Goal: Information Seeking & Learning: Learn about a topic

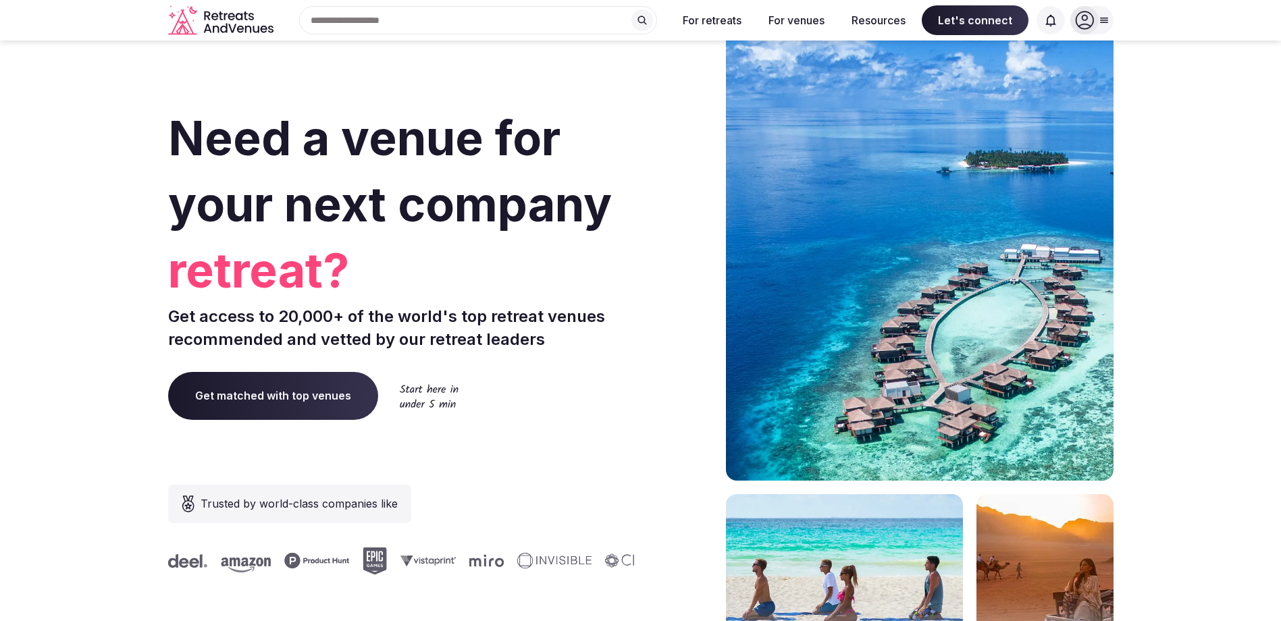
click at [440, 14] on div "Search Popular Destinations [GEOGRAPHIC_DATA], [GEOGRAPHIC_DATA] [GEOGRAPHIC_DA…" at bounding box center [473, 20] width 388 height 28
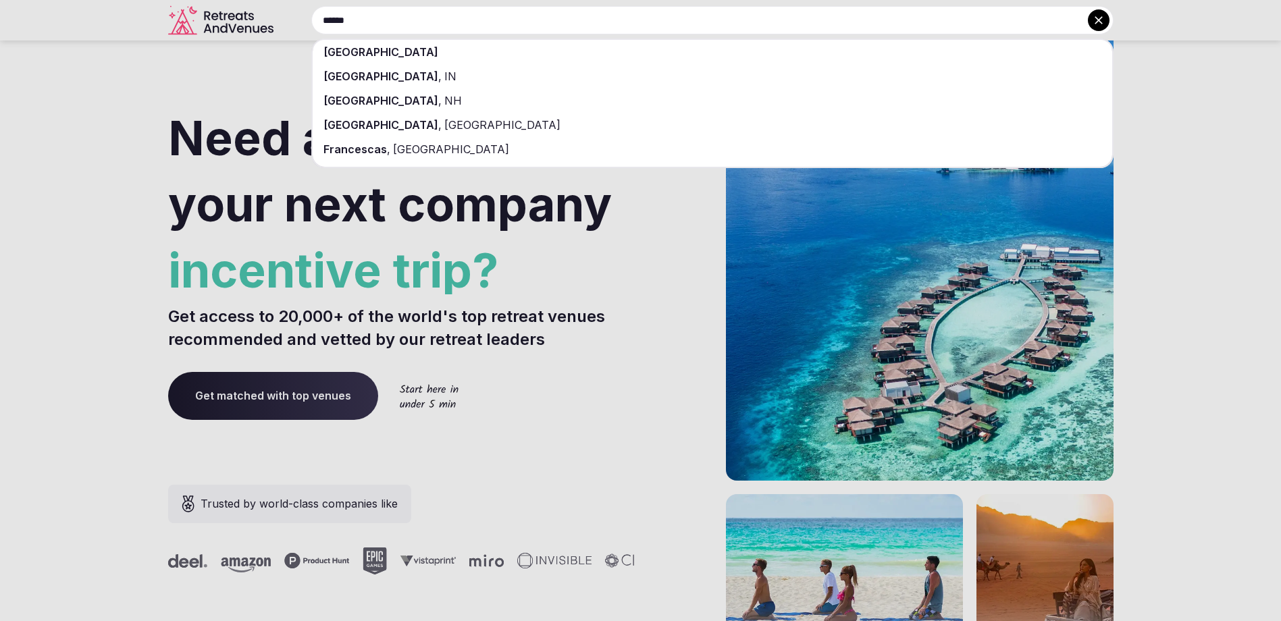
type input "******"
click at [410, 60] on div "[GEOGRAPHIC_DATA]" at bounding box center [713, 52] width 800 height 24
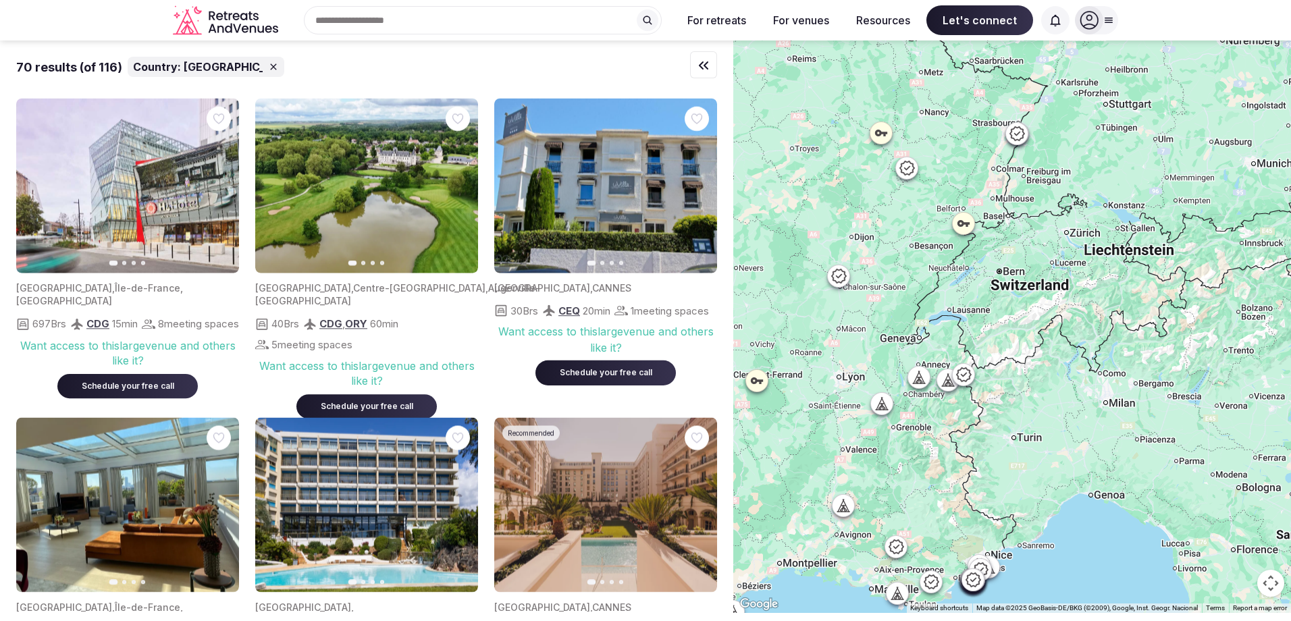
drag, startPoint x: 1121, startPoint y: 259, endPoint x: 935, endPoint y: 338, distance: 202.1
click at [935, 338] on div at bounding box center [1013, 327] width 558 height 573
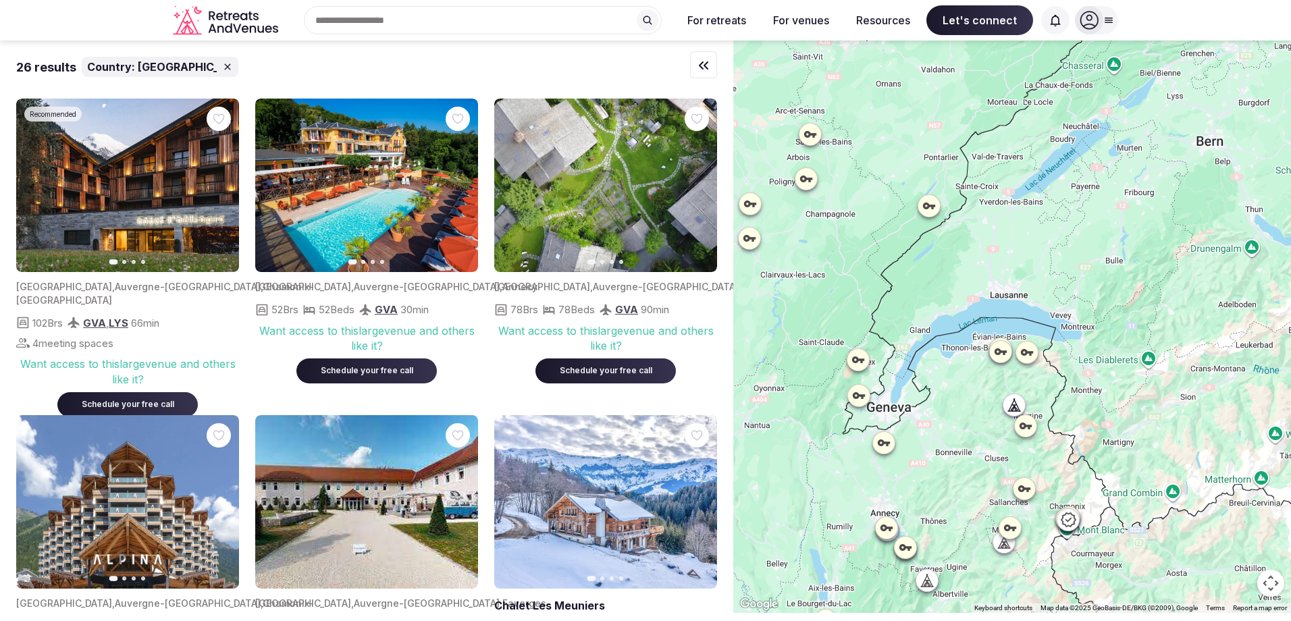
click at [1008, 355] on icon at bounding box center [1001, 352] width 14 height 14
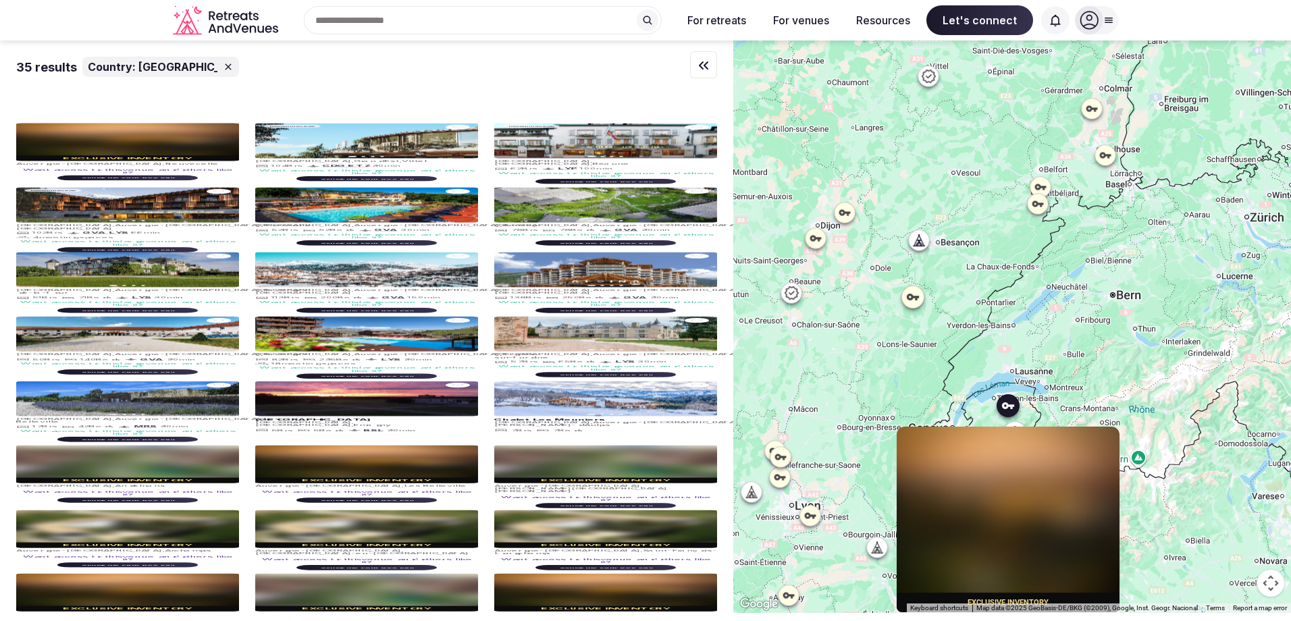
click at [1030, 409] on div "Exclusive inventory [GEOGRAPHIC_DATA] , Neuvecelle Want access to this venue an…" at bounding box center [1019, 405] width 23 height 23
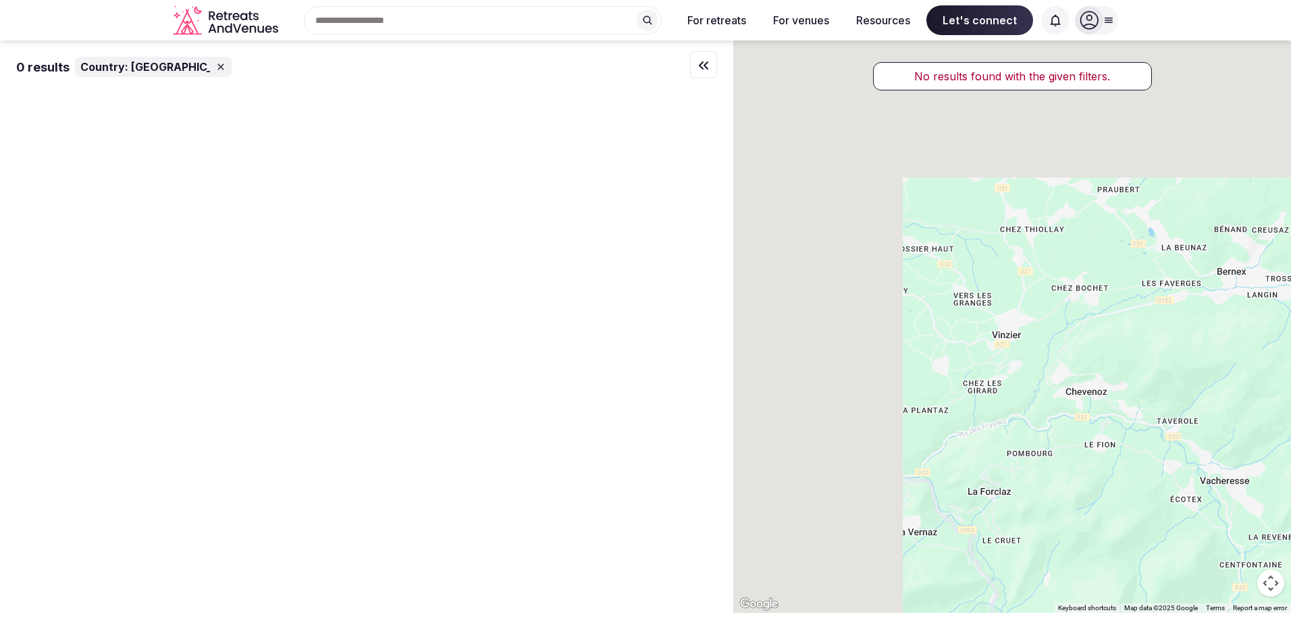
drag, startPoint x: 1187, startPoint y: 381, endPoint x: 1234, endPoint y: 438, distance: 74.4
click at [1237, 438] on div at bounding box center [1013, 327] width 558 height 573
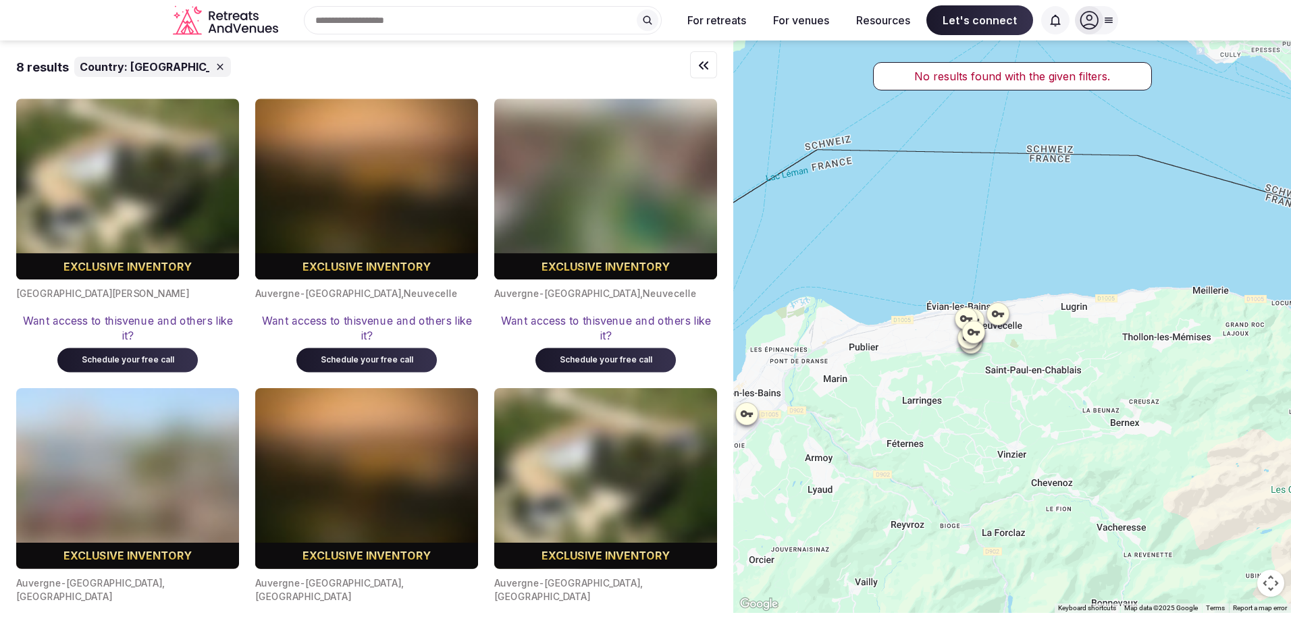
drag, startPoint x: 1183, startPoint y: 403, endPoint x: 1029, endPoint y: 402, distance: 153.3
click at [1029, 402] on div at bounding box center [1013, 327] width 558 height 573
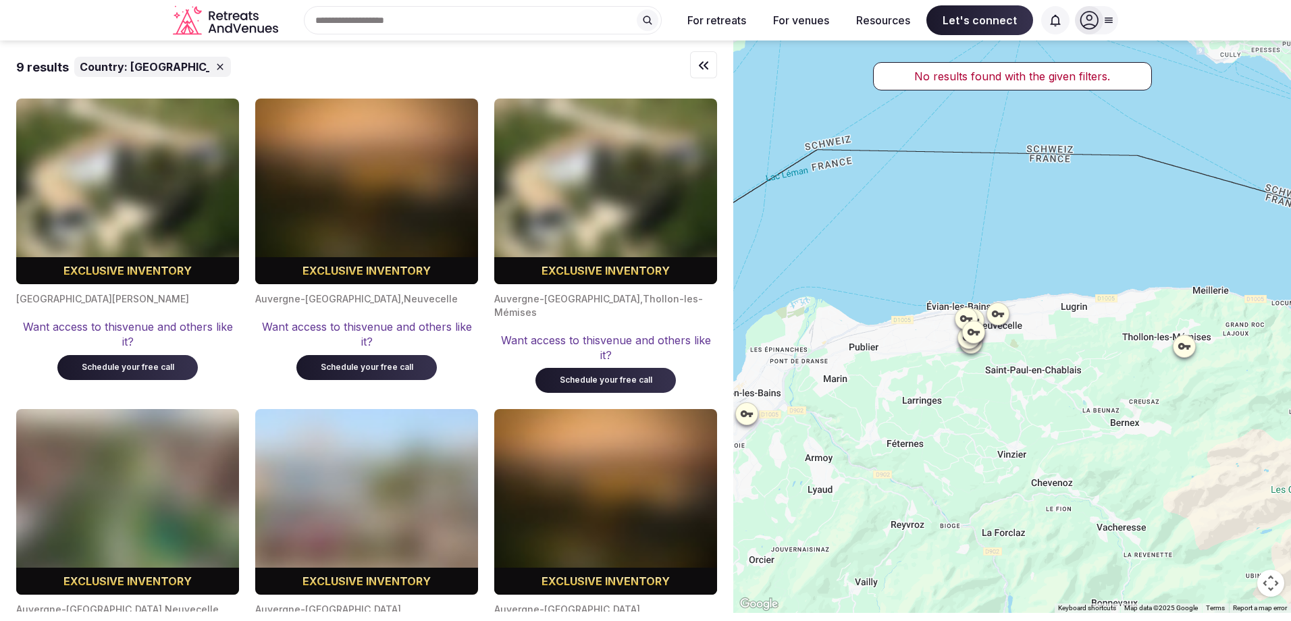
click at [1005, 317] on icon at bounding box center [999, 314] width 14 height 14
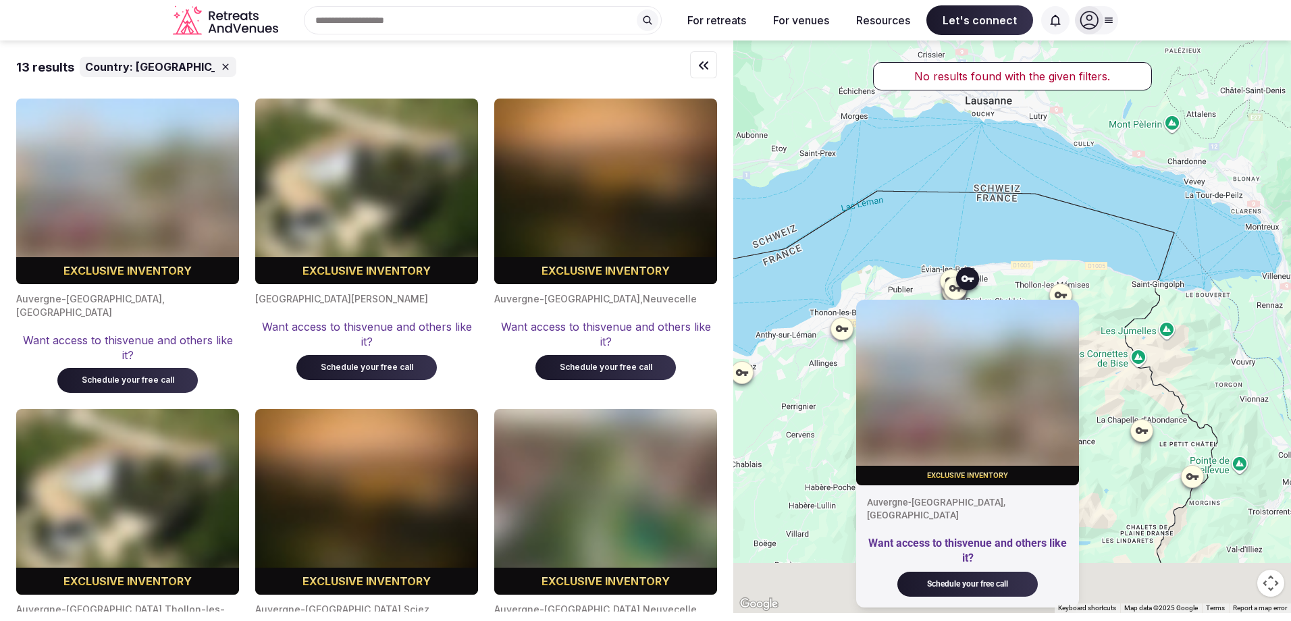
drag, startPoint x: 1135, startPoint y: 366, endPoint x: 1129, endPoint y: 326, distance: 40.3
click at [1129, 326] on div "Exclusive inventory [GEOGRAPHIC_DATA] , [GEOGRAPHIC_DATA] Want access to this v…" at bounding box center [1013, 327] width 558 height 573
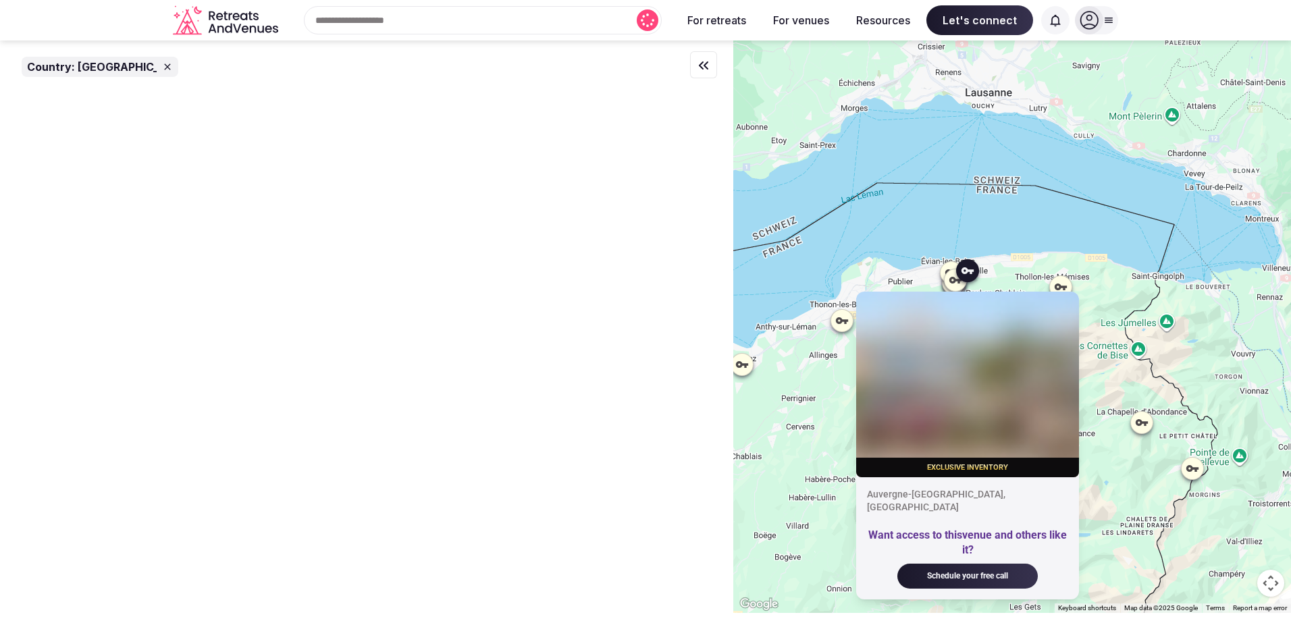
click at [813, 464] on div "Exclusive inventory [GEOGRAPHIC_DATA] , [GEOGRAPHIC_DATA] Want access to this v…" at bounding box center [1013, 327] width 558 height 573
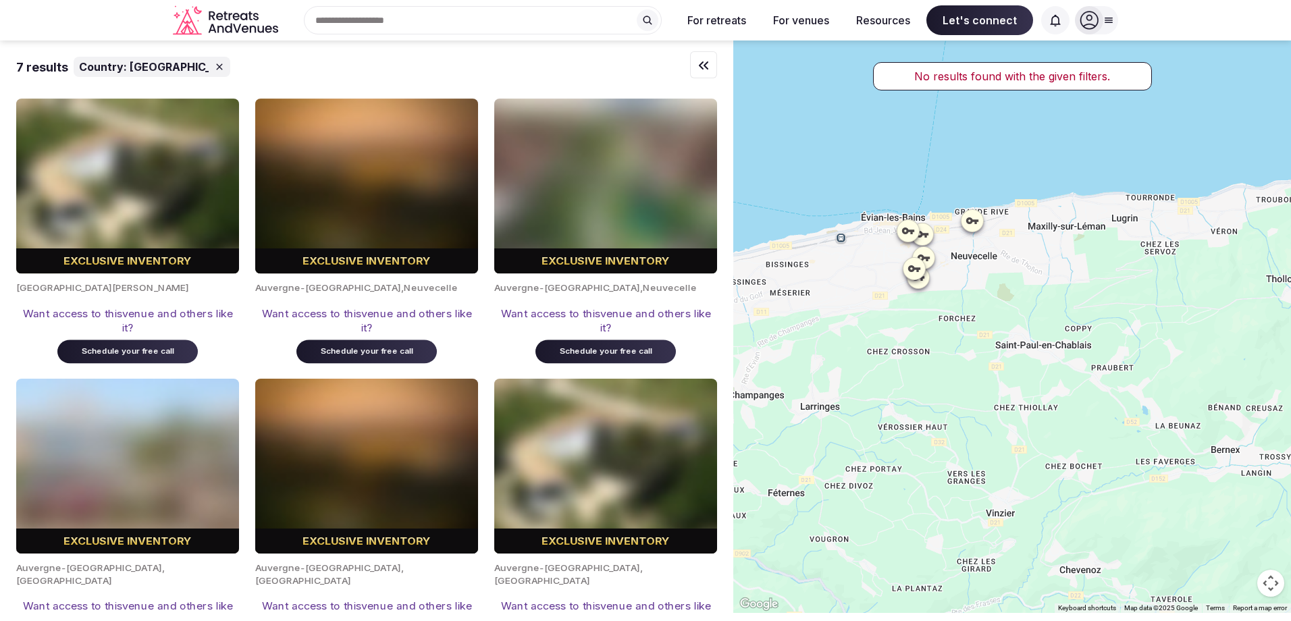
drag, startPoint x: 1042, startPoint y: 276, endPoint x: 931, endPoint y: 430, distance: 189.5
click at [931, 430] on div at bounding box center [1013, 327] width 558 height 573
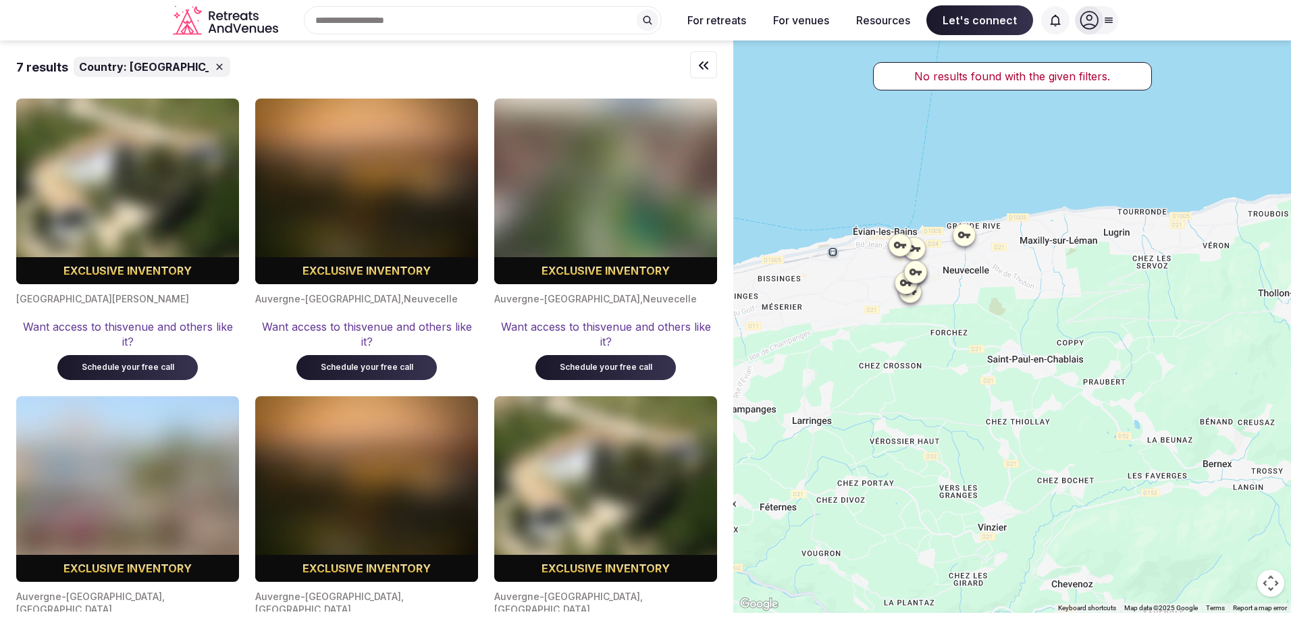
click at [1111, 21] on icon at bounding box center [1109, 20] width 11 height 11
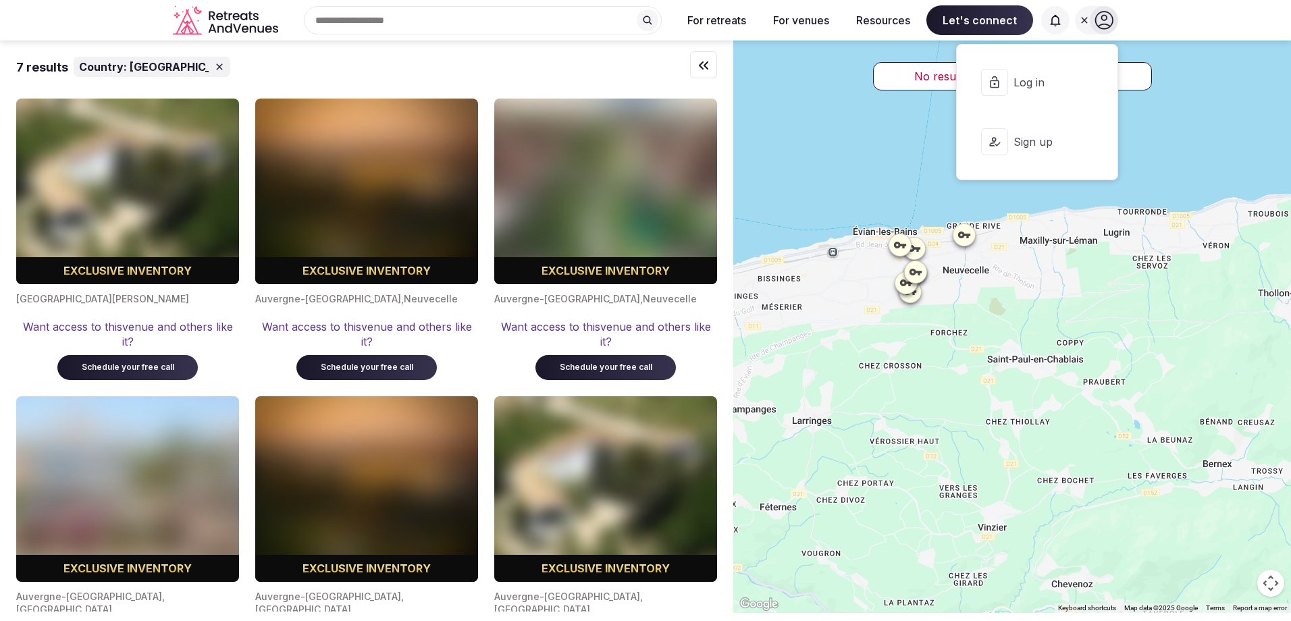
click at [1112, 21] on icon at bounding box center [1104, 20] width 19 height 19
